Goal: Transaction & Acquisition: Download file/media

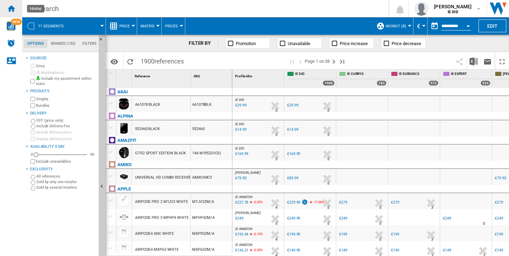
click at [11, 8] on ng-md-icon "Home" at bounding box center [11, 8] width 8 height 8
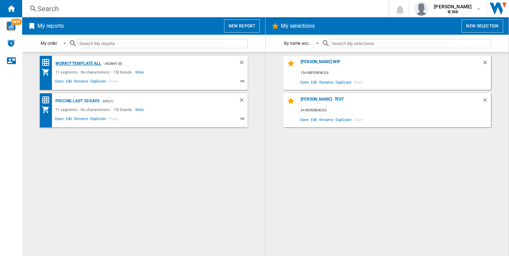
click at [65, 64] on div "Workit Template All" at bounding box center [78, 63] width 48 height 9
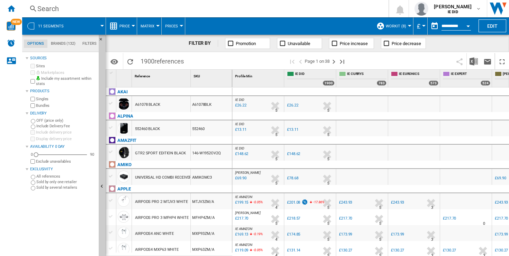
click at [423, 25] on div "Currency" at bounding box center [423, 26] width 3 height 2
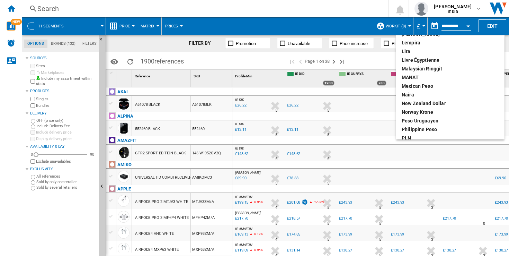
scroll to position [91, 0]
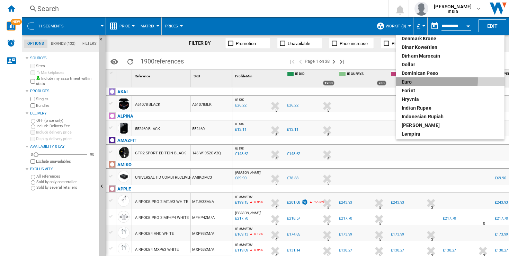
click at [413, 79] on div "euro" at bounding box center [450, 81] width 97 height 7
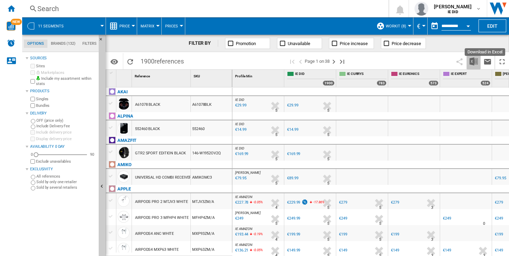
click at [476, 62] on img "Download in Excel" at bounding box center [474, 61] width 8 height 8
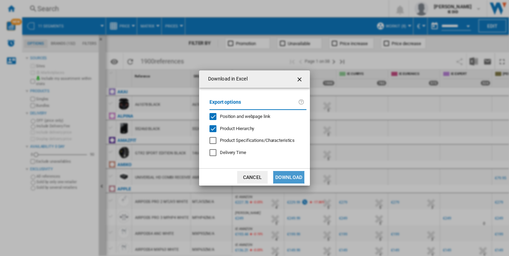
click at [288, 176] on button "Download" at bounding box center [288, 177] width 31 height 12
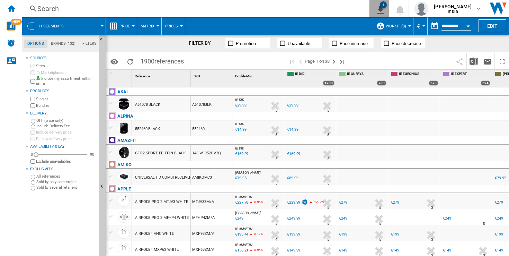
click at [387, 3] on div "1" at bounding box center [383, 4] width 7 height 7
